Goal: Transaction & Acquisition: Obtain resource

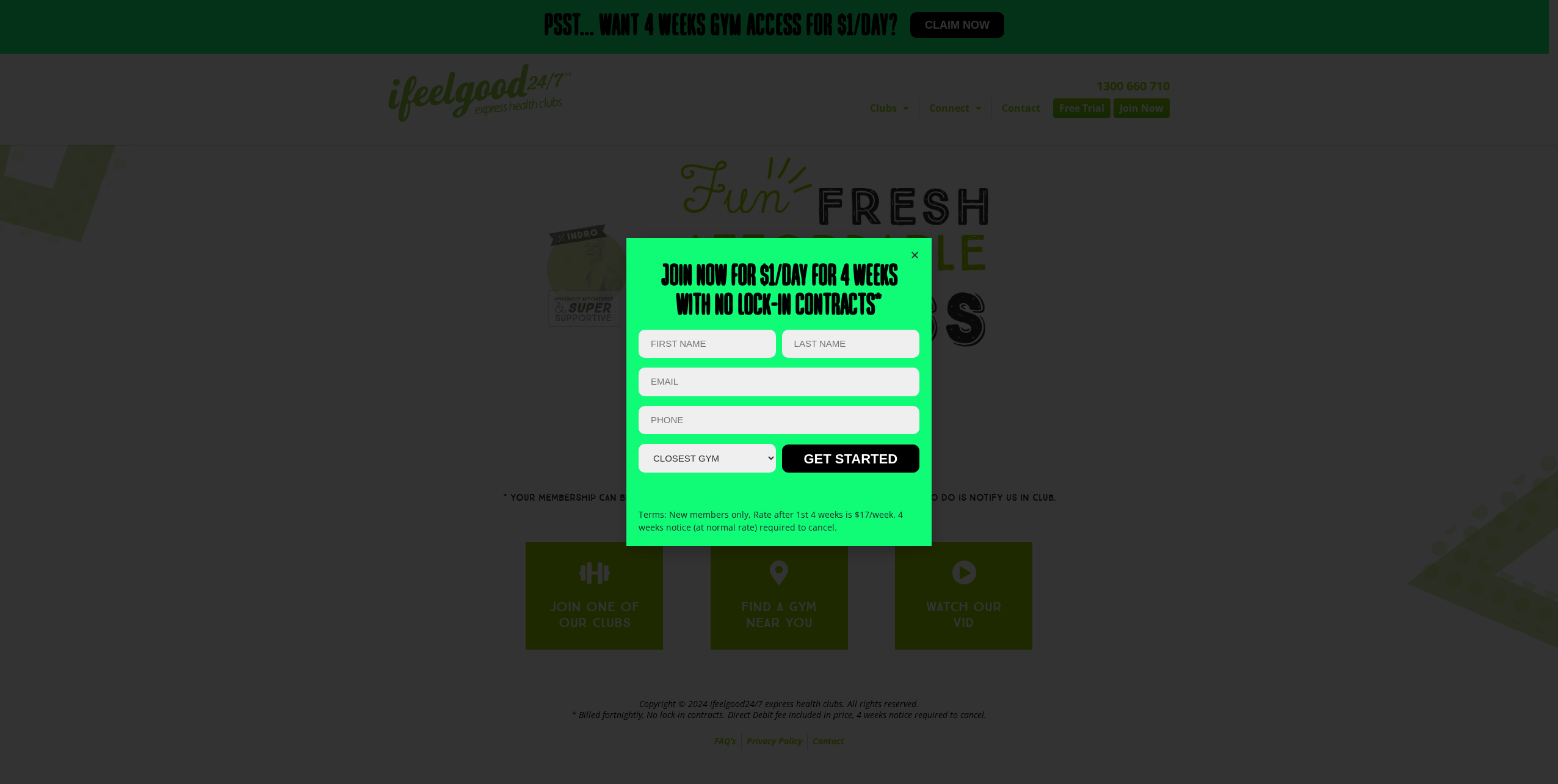
click at [917, 252] on icon "Close" at bounding box center [915, 254] width 9 height 9
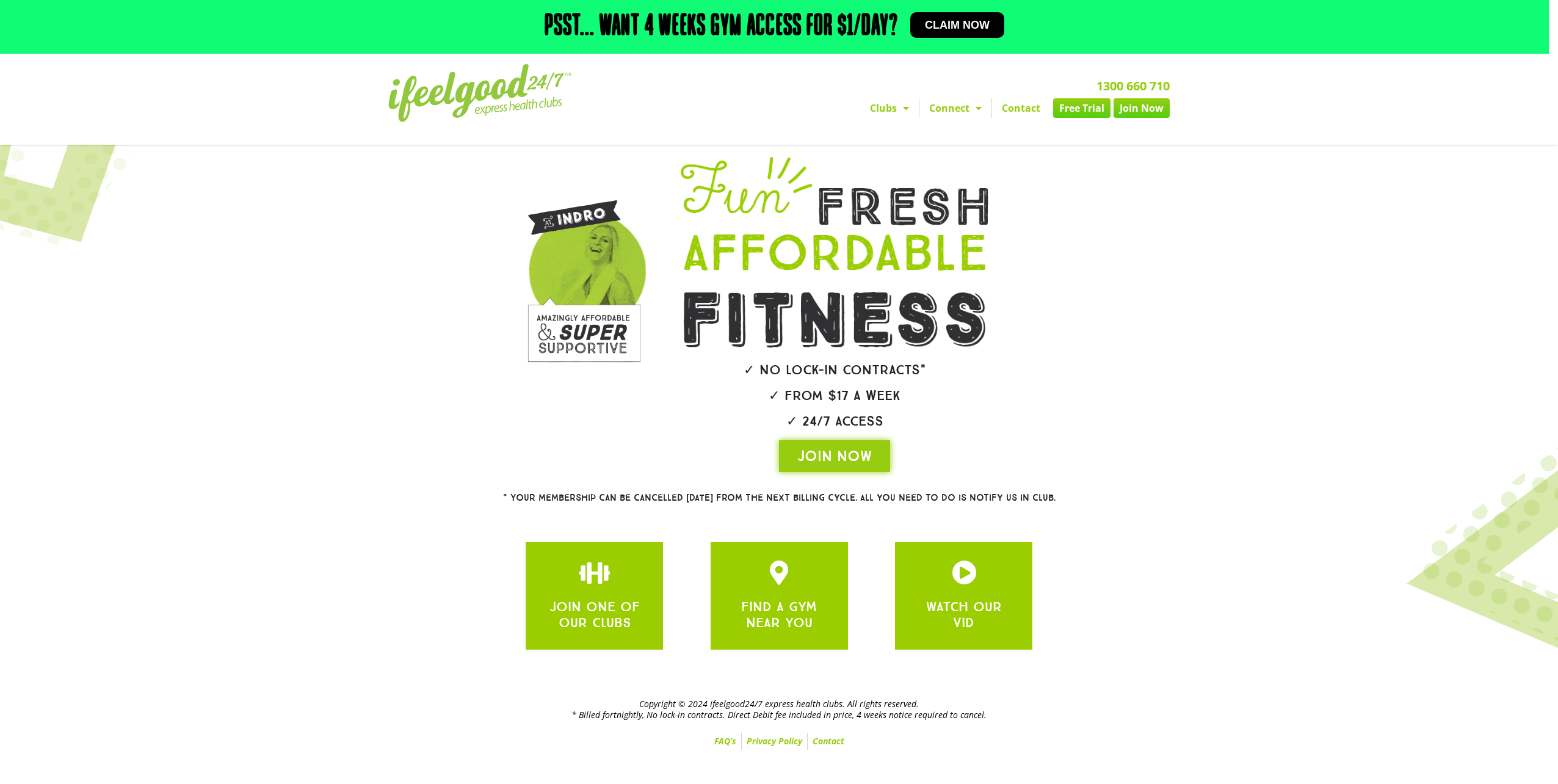
click at [1090, 116] on link "Free Trial" at bounding box center [1082, 108] width 57 height 20
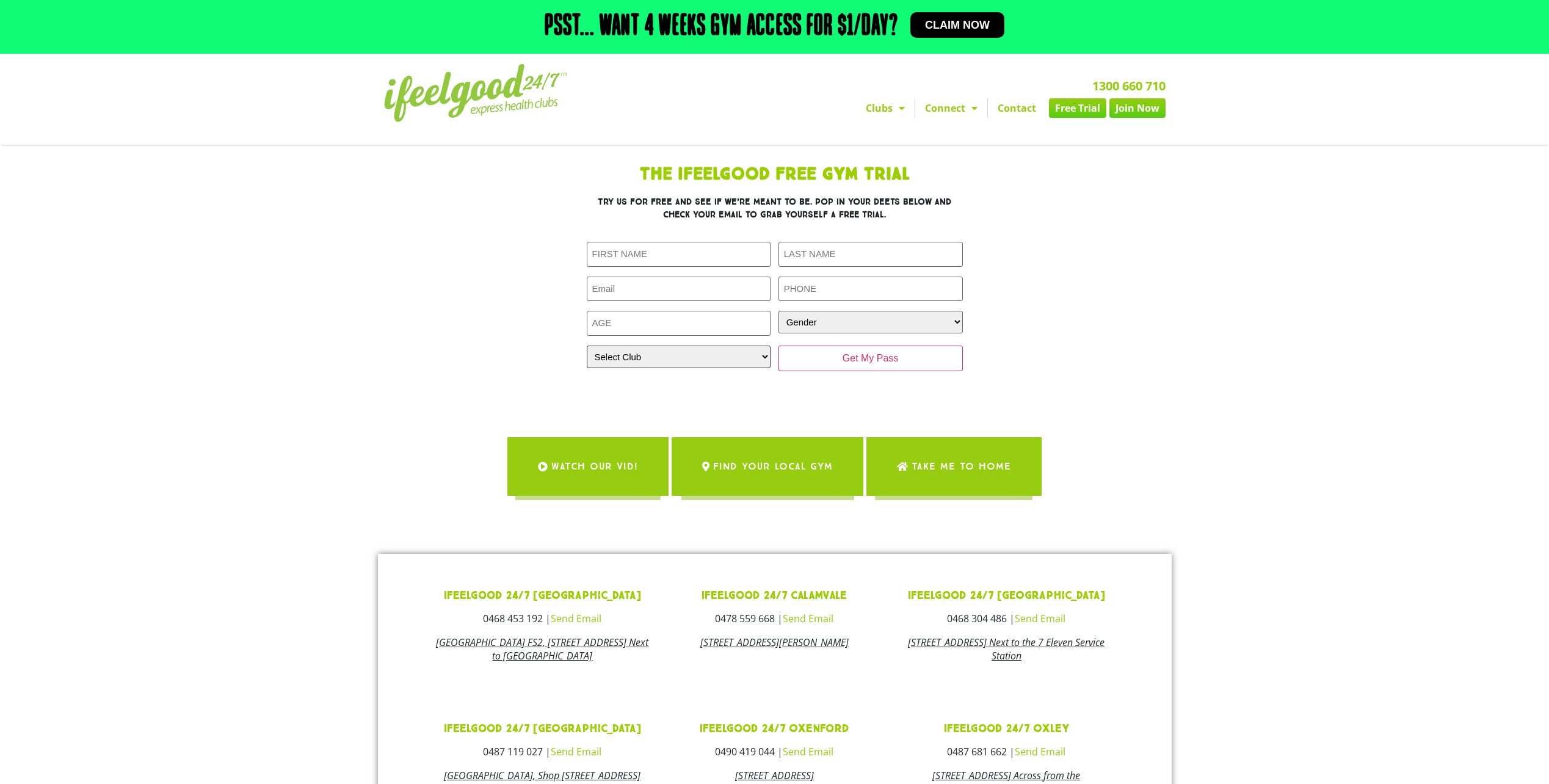
click at [664, 356] on select "Select Club [GEOGRAPHIC_DATA] [GEOGRAPHIC_DATA] [GEOGRAPHIC_DATA] [GEOGRAPHIC_D…" at bounding box center [679, 357] width 185 height 23
click at [310, 367] on section "The IfeelGood Free Gym Trial Try us for free and see if we’re meant to be. Pop …" at bounding box center [774, 338] width 1549 height 388
